Goal: Task Accomplishment & Management: Manage account settings

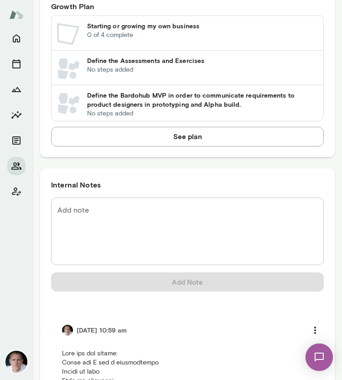
scroll to position [697, 0]
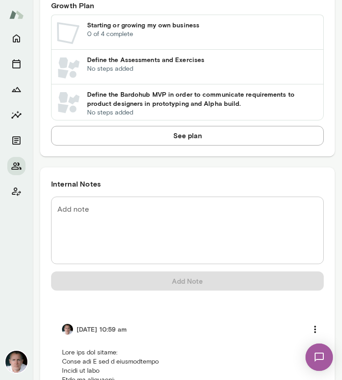
click at [143, 223] on textarea "Add note" at bounding box center [187, 230] width 260 height 52
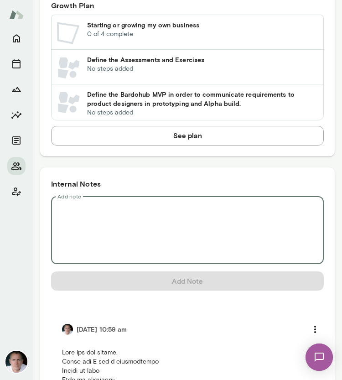
paste textarea "**********"
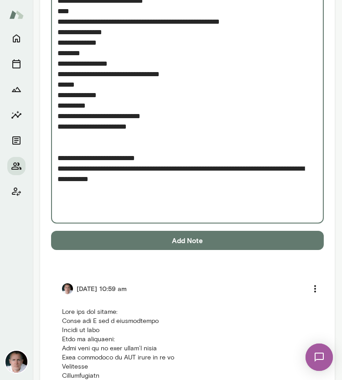
scroll to position [1714, 0]
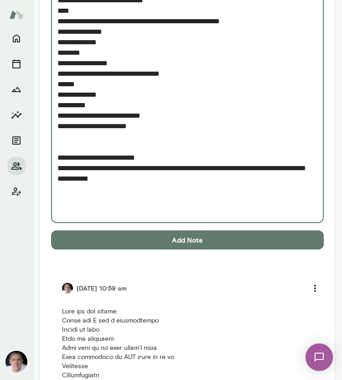
type textarea "**********"
click at [174, 235] on button "Add Note" at bounding box center [187, 239] width 273 height 19
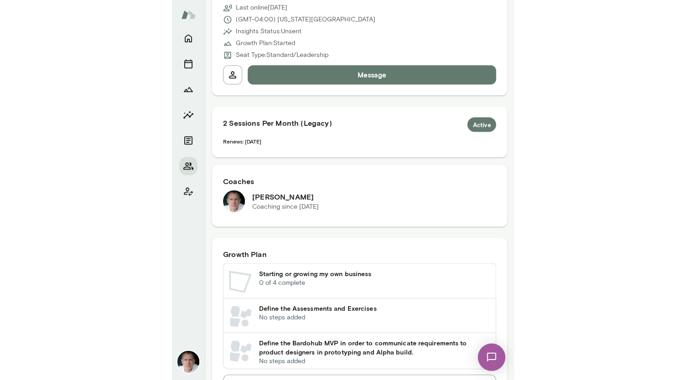
scroll to position [0, 0]
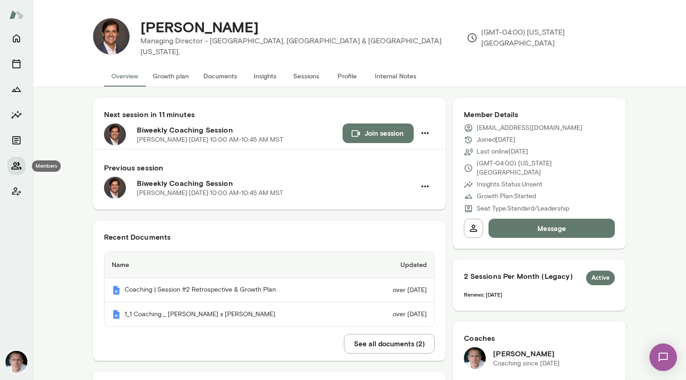
click at [16, 162] on icon "Members" at bounding box center [16, 166] width 11 height 11
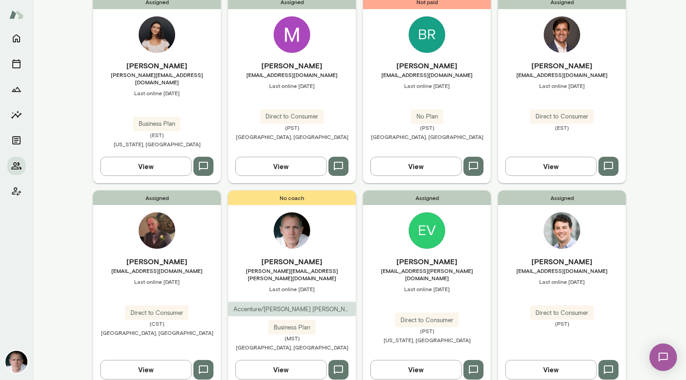
scroll to position [693, 0]
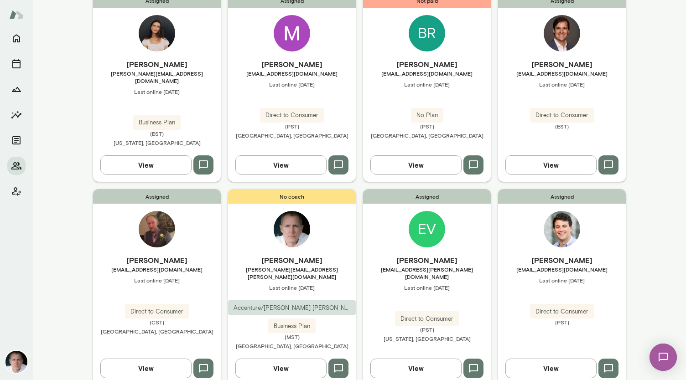
click at [342, 211] on img at bounding box center [562, 229] width 36 height 36
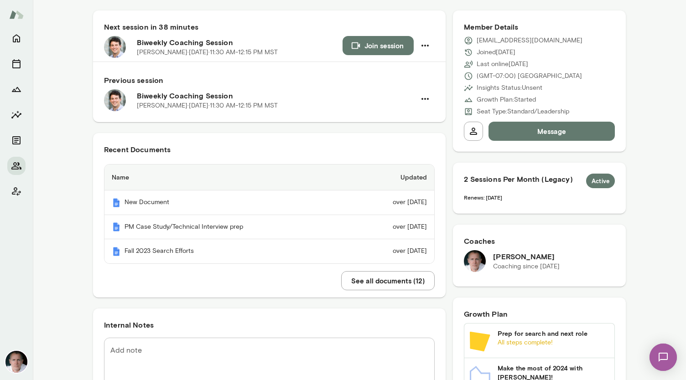
scroll to position [93, 0]
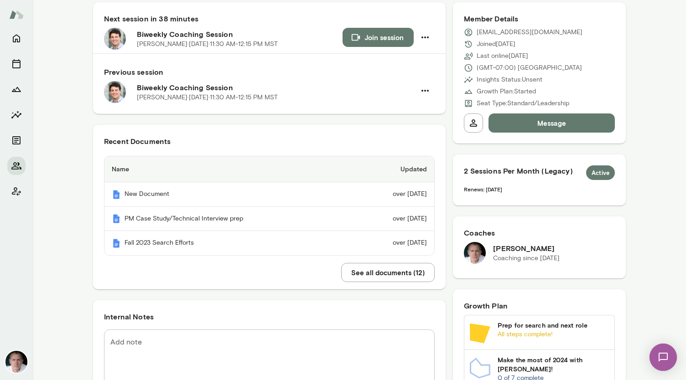
click at [342, 273] on button "See all documents ( 12 )" at bounding box center [388, 272] width 94 height 19
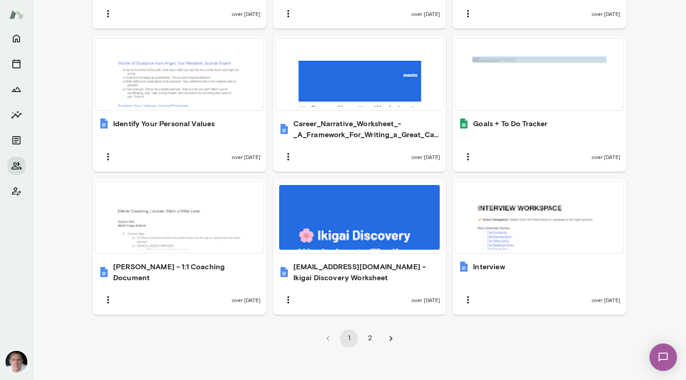
scroll to position [582, 0]
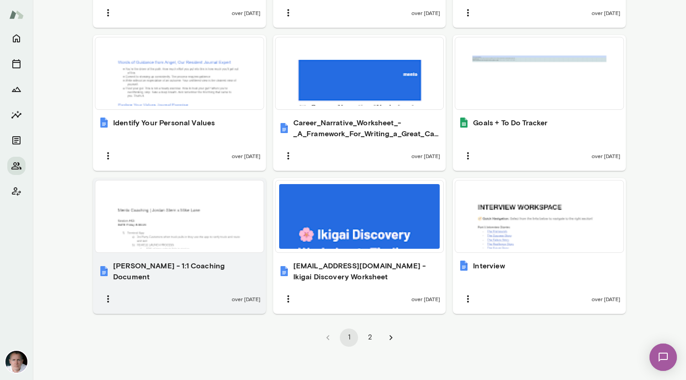
click at [149, 232] on div at bounding box center [179, 216] width 161 height 65
